Goal: Information Seeking & Learning: Learn about a topic

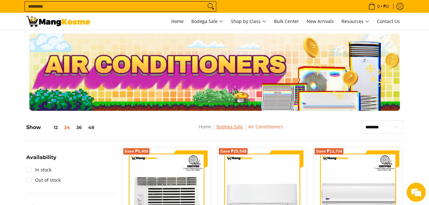
click at [230, 129] on link "Bodega Sale" at bounding box center [230, 127] width 26 height 6
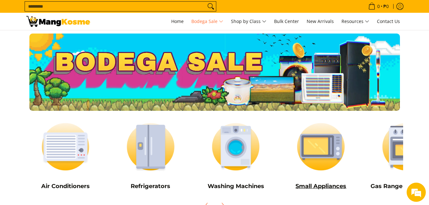
click at [318, 147] on img at bounding box center [321, 146] width 79 height 59
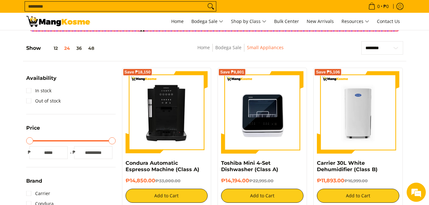
scroll to position [100, 0]
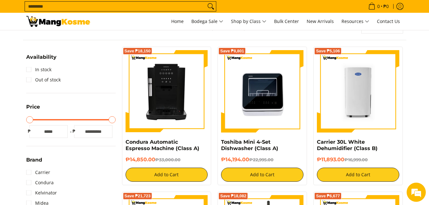
click at [279, 137] on div "Save ₱8,801" at bounding box center [262, 94] width 82 height 89
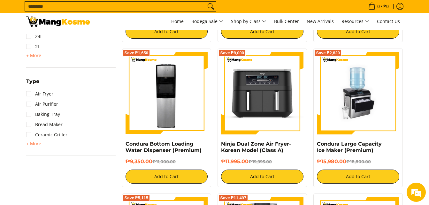
scroll to position [399, 0]
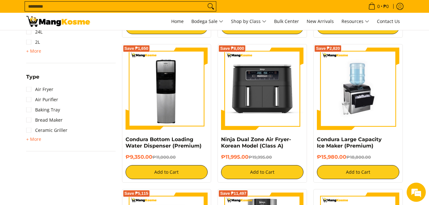
click at [292, 145] on h4 "Ninja Dual Zone Air Fryer- Korean Model (Class A)" at bounding box center [262, 142] width 82 height 13
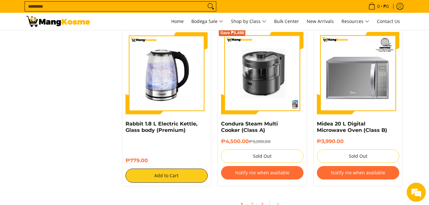
scroll to position [1159, 0]
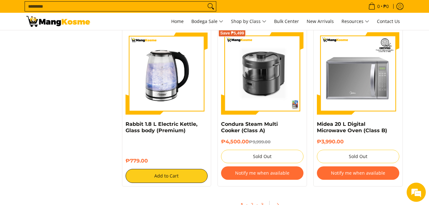
click at [350, 174] on button "Notify me when available" at bounding box center [358, 172] width 82 height 13
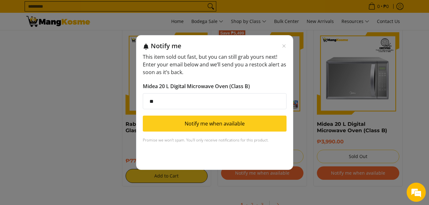
type input "**********"
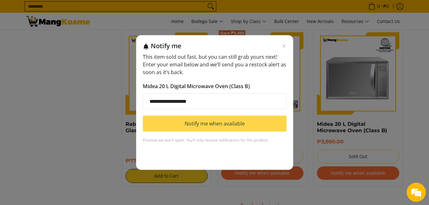
click at [177, 129] on button "Notify me when available" at bounding box center [215, 124] width 144 height 16
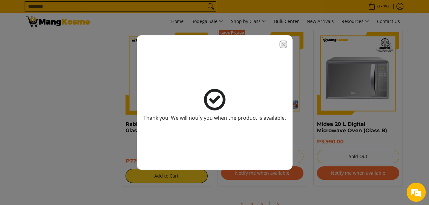
click at [282, 44] on icon "Close modal" at bounding box center [283, 44] width 5 height 5
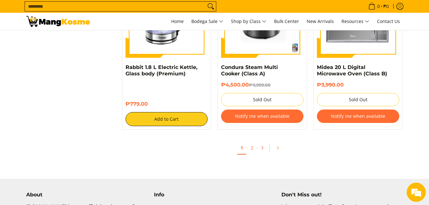
scroll to position [1216, 0]
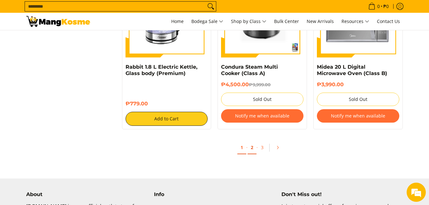
click at [251, 148] on link "2" at bounding box center [252, 147] width 9 height 13
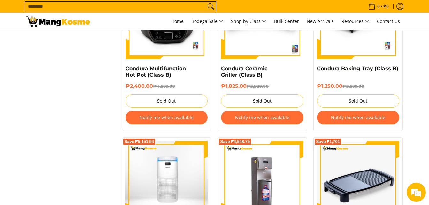
scroll to position [1274, 0]
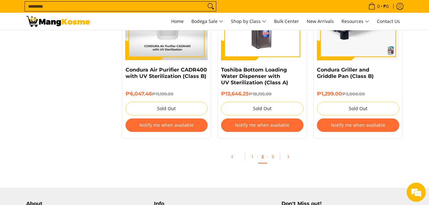
scroll to position [1354, 0]
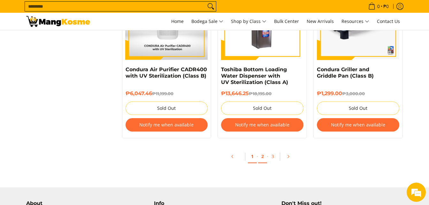
click at [252, 159] on link "1" at bounding box center [252, 156] width 9 height 13
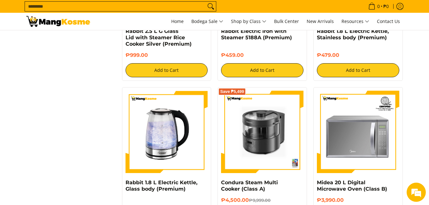
scroll to position [1280, 0]
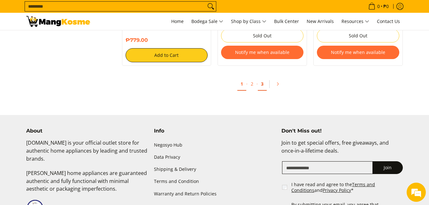
click at [261, 87] on link "3" at bounding box center [262, 84] width 9 height 13
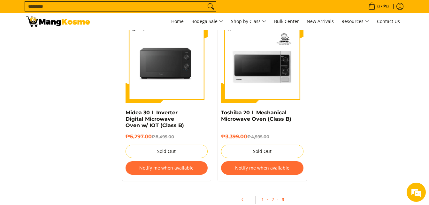
scroll to position [1280, 0]
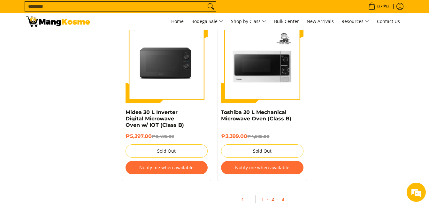
click at [274, 200] on link "2" at bounding box center [272, 199] width 9 height 13
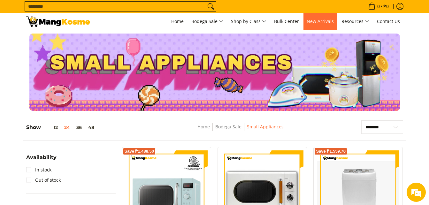
click at [330, 23] on span "New Arrivals" at bounding box center [320, 21] width 27 height 6
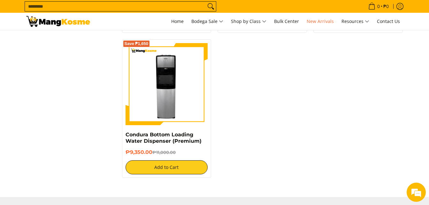
scroll to position [1167, 0]
